Goal: Task Accomplishment & Management: Use online tool/utility

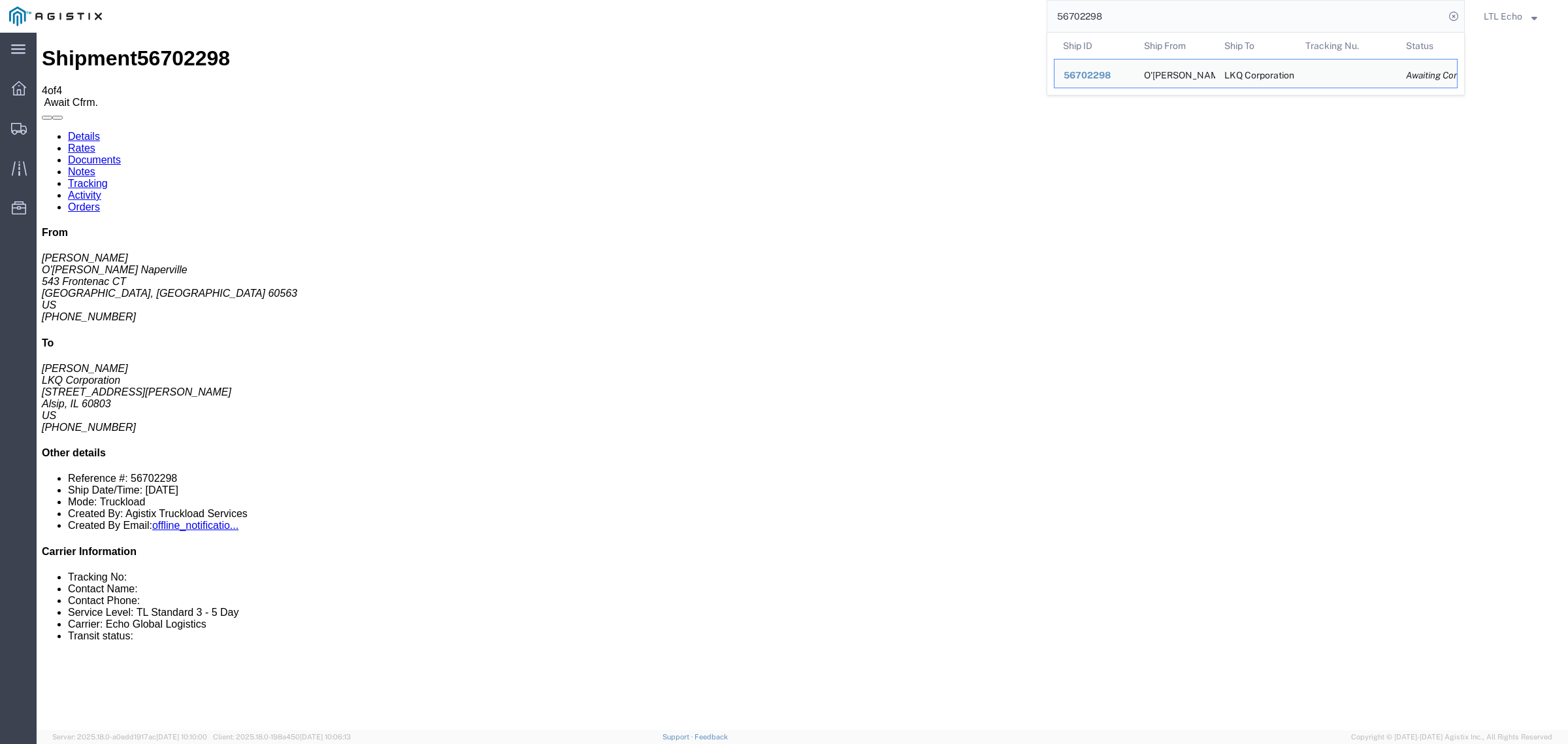
click at [925, 0] on html "main_menu Created with Sketch. Collapse Menu Dashboard Shipments Traffic Resour…" at bounding box center [784, 372] width 1568 height 744
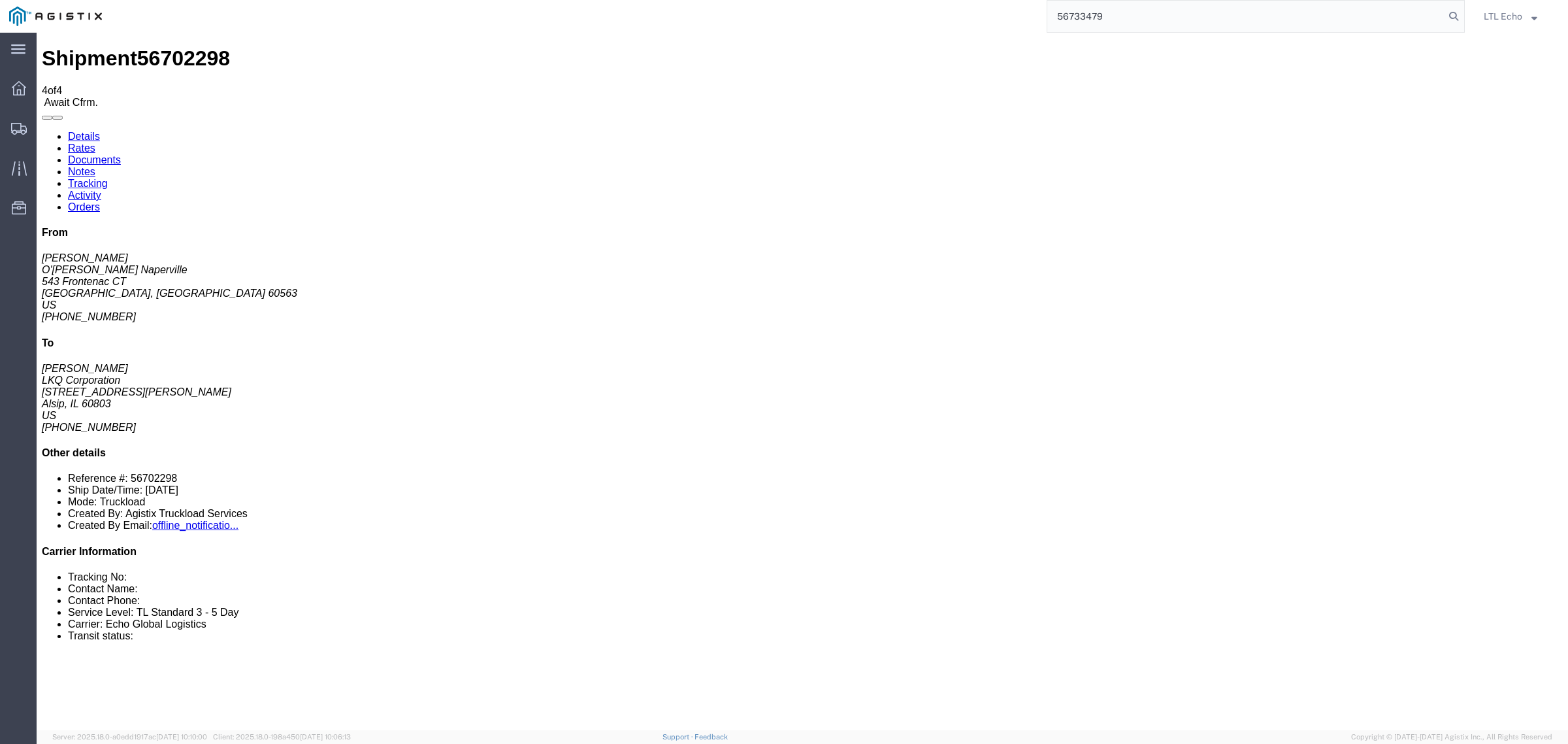
type input "56733479"
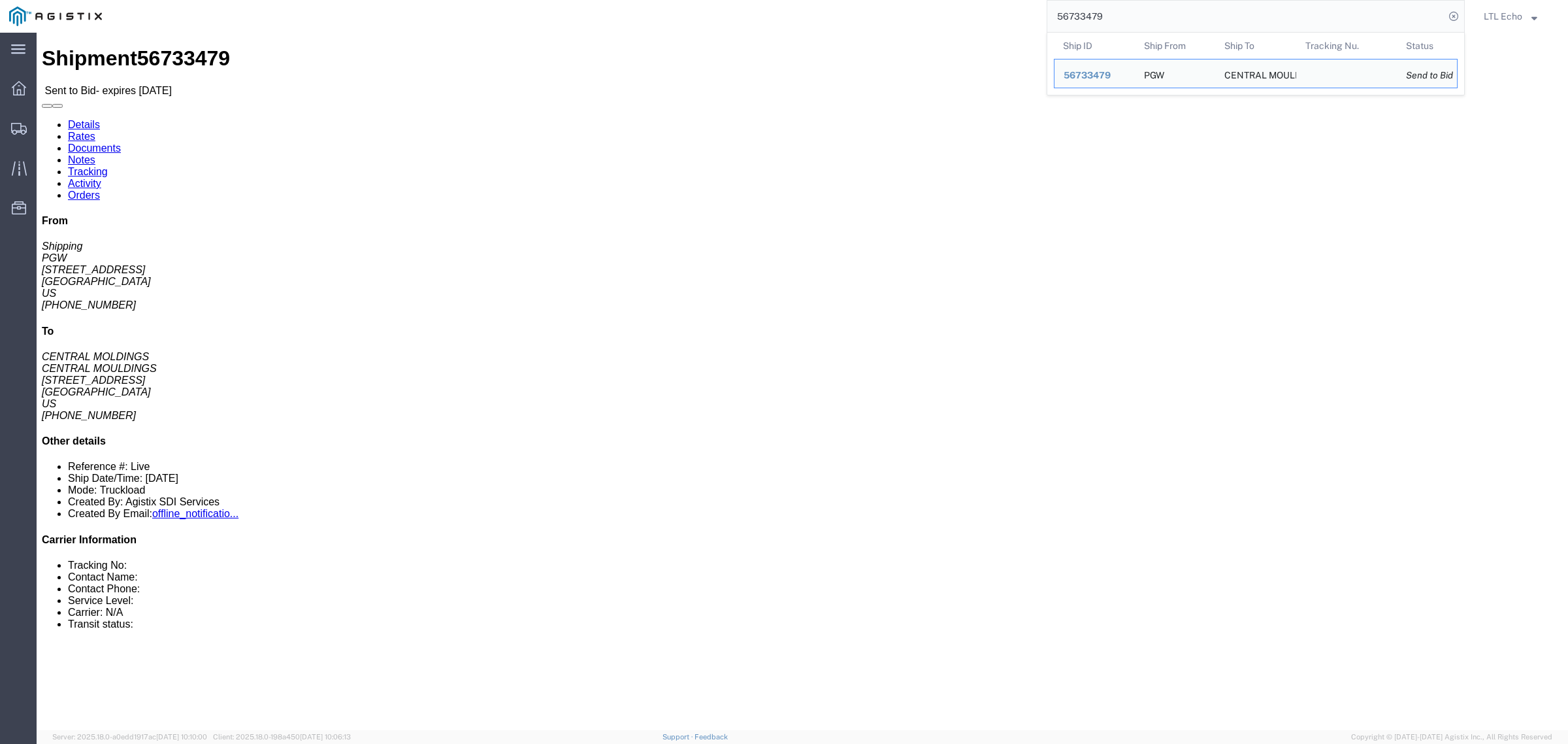
click address "PGW (Shipping) [STREET_ADDRESS] [PHONE_NUMBER] [EMAIL_ADDRESS][DOMAIN_NAME]"
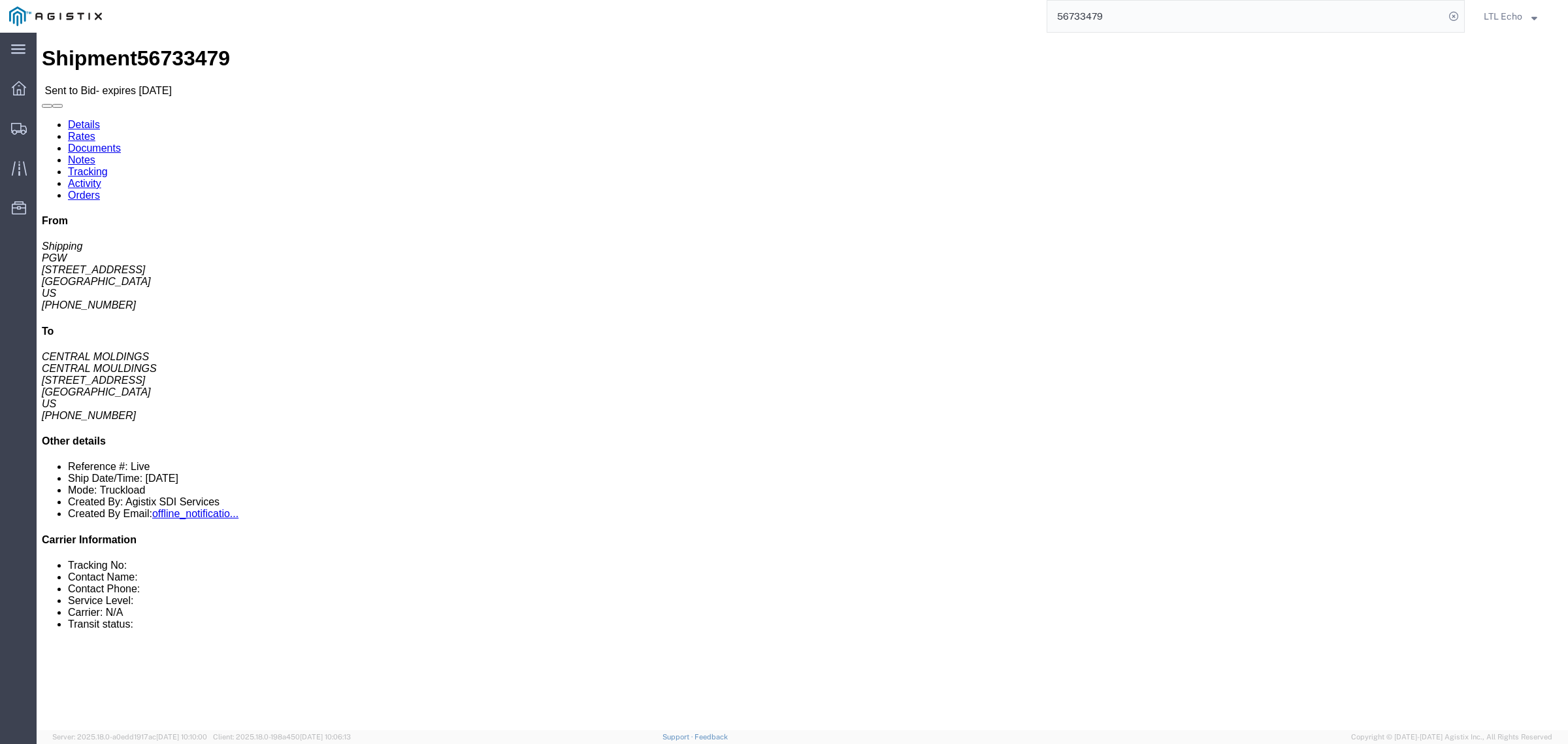
copy address "45601"
click address "CENTRAL MOULDINGS (CENTRAL MOLDINGS) CENTMLD [STREET_ADDRESS] [PHONE_NUMBER] [E…"
copy address "08638"
click link "Notes"
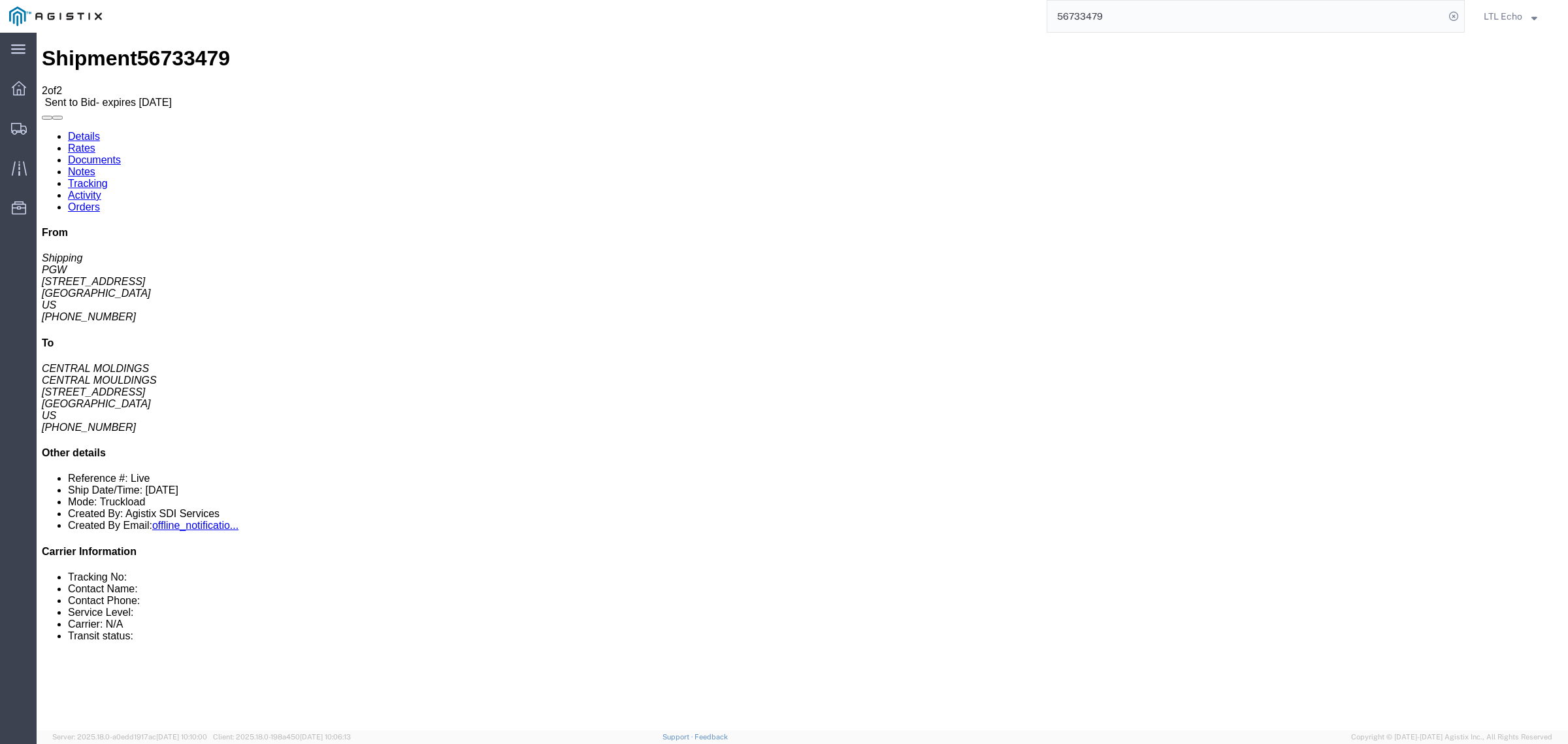
click at [74, 131] on link "Details" at bounding box center [84, 136] width 32 height 11
click link "Enter / Modify Bid"
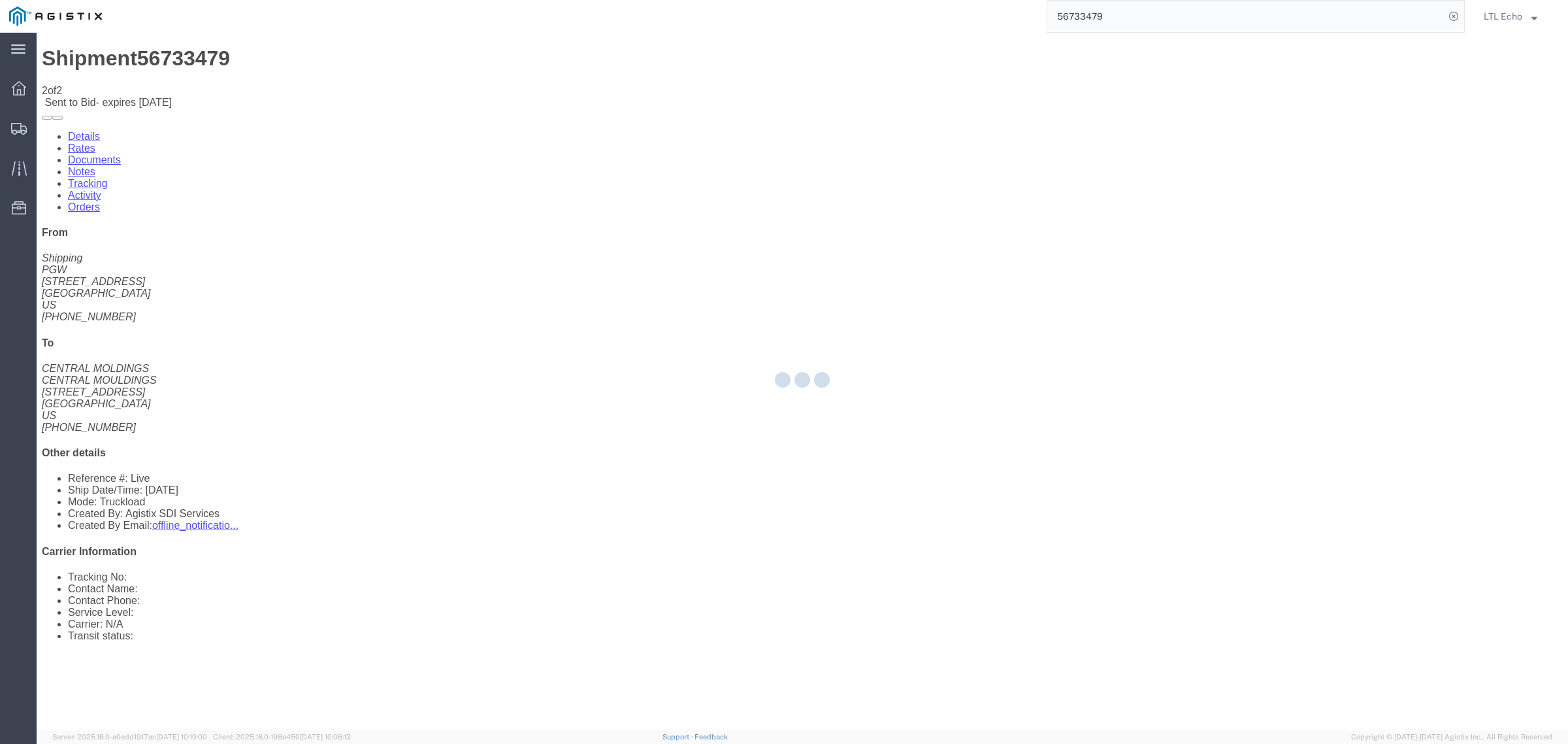
select select "4622"
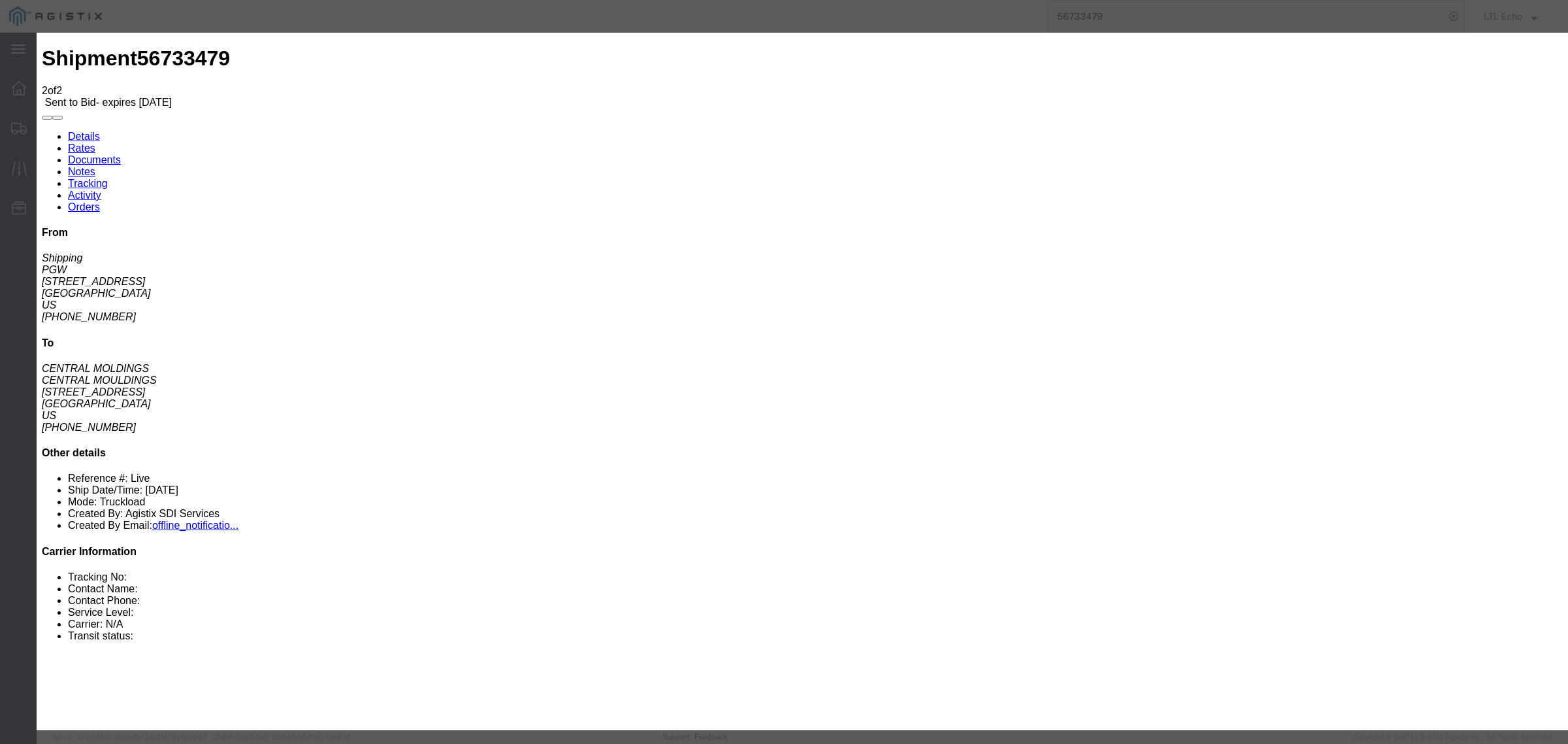
click select "Select Guaranteed Next Day LTL Standard 3-5 Day Rail TL Standard 3 - 5 Day"
select select "13989"
click select "Select Guaranteed Next Day LTL Standard 3-5 Day Rail TL Standard 3 - 5 Day"
click input "text"
type input "56733479"
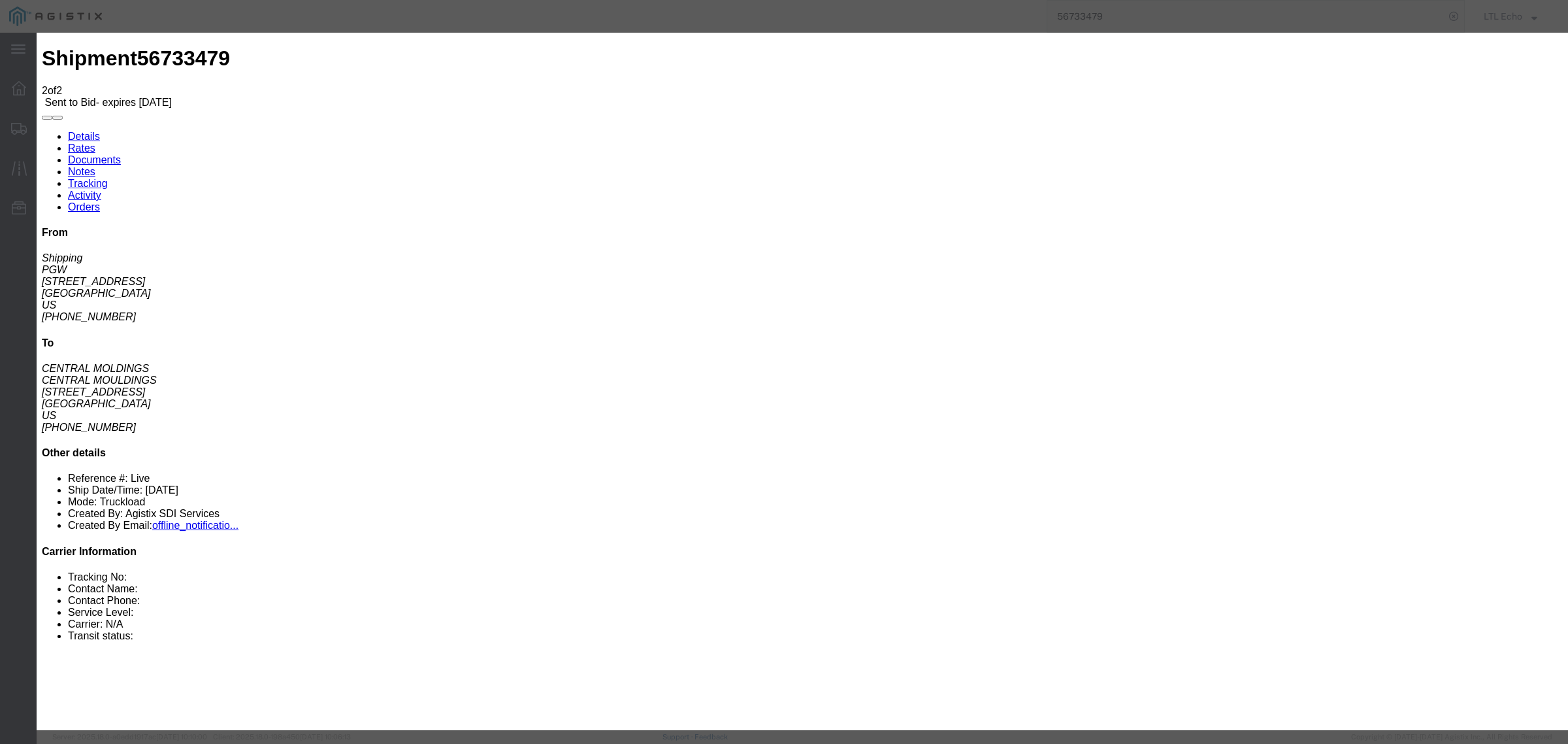
click input "number"
type input "1700"
click button "Submit"
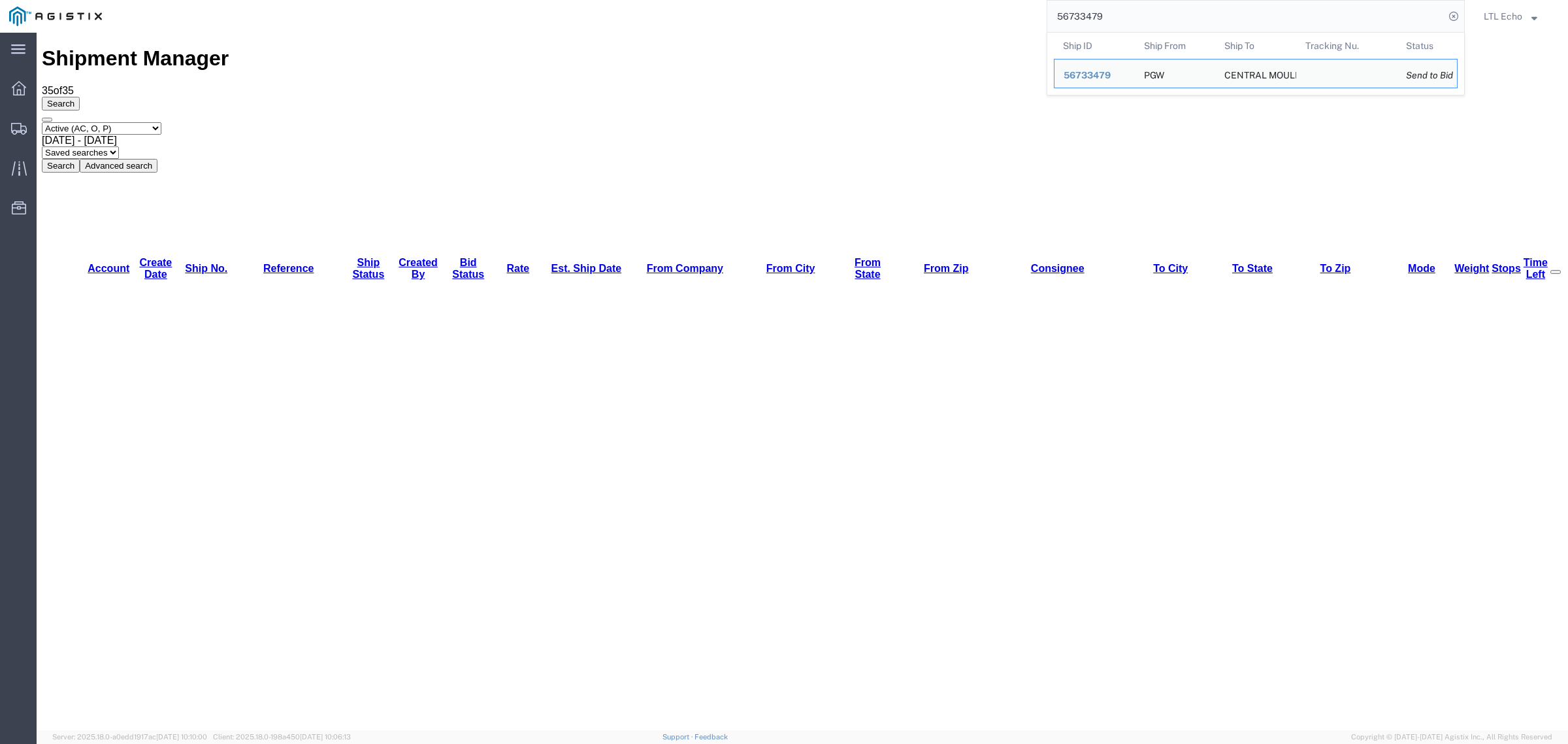
drag, startPoint x: 1144, startPoint y: 14, endPoint x: 1049, endPoint y: 13, distance: 95.0
click at [1049, 13] on input "56733479" at bounding box center [1246, 17] width 397 height 32
